Goal: Find specific page/section: Find specific page/section

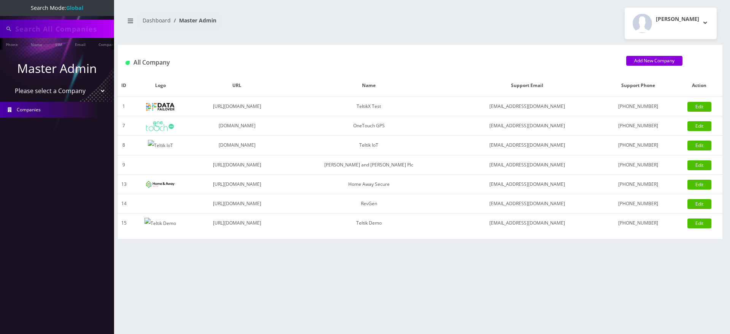
type input "3612"
select select "1"
click at [9, 84] on select "Please select a Company TeltikX Test OneTouch GPS Teltik IoT Hale and Serrano P…" at bounding box center [57, 91] width 97 height 14
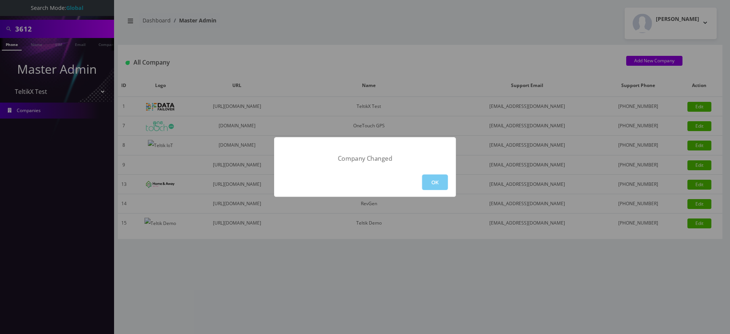
click at [436, 184] on button "OK" at bounding box center [435, 183] width 26 height 16
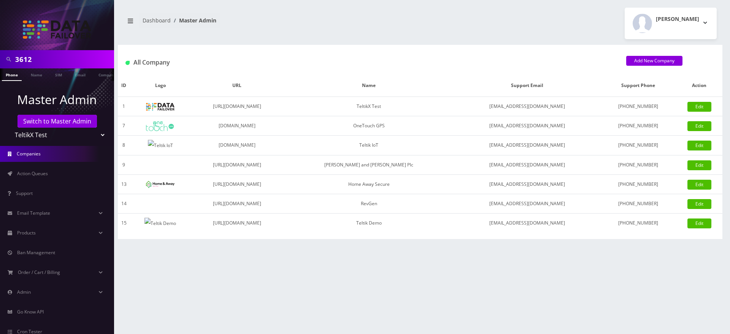
scroll to position [41, 0]
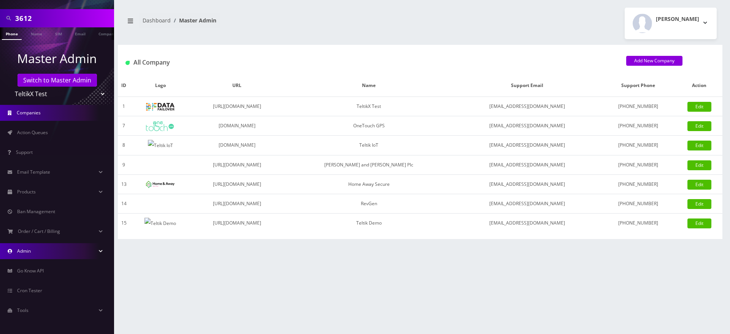
click at [41, 250] on link "Admin" at bounding box center [57, 251] width 114 height 16
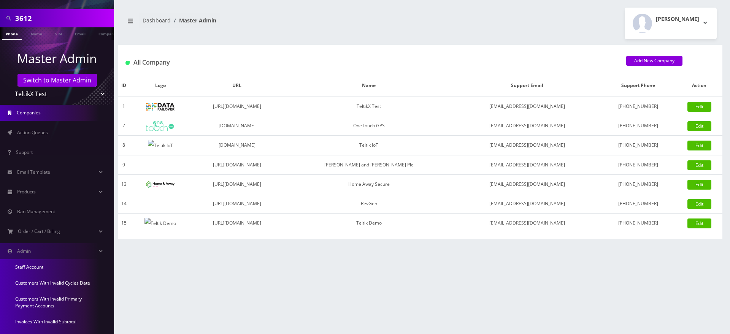
scroll to position [176, 0]
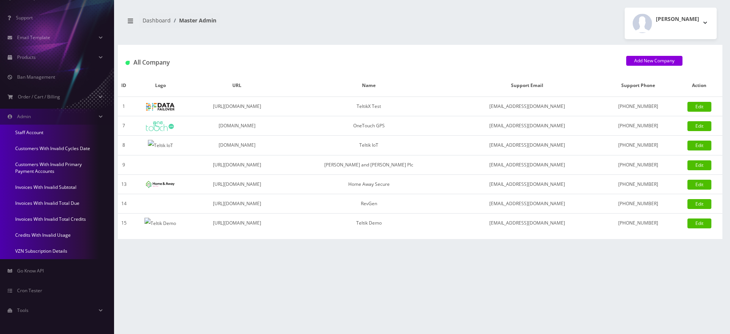
click at [46, 187] on link "Invoices With Invalid Subtotal" at bounding box center [57, 187] width 114 height 16
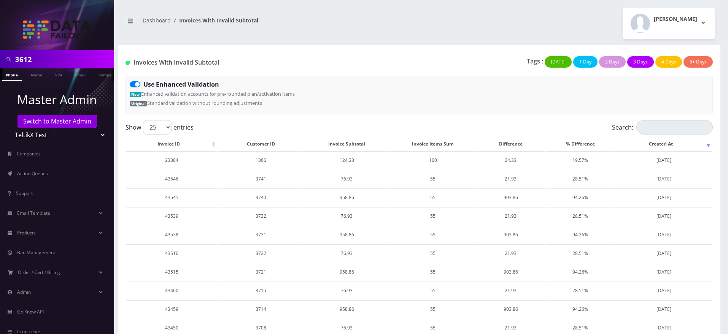
click at [143, 84] on label "Use Enhanced Validation" at bounding box center [181, 84] width 76 height 9
click at [143, 84] on input "Use Enhanced Validation" at bounding box center [145, 82] width 5 height 5
checkbox input "false"
